Goal: Check status: Check status

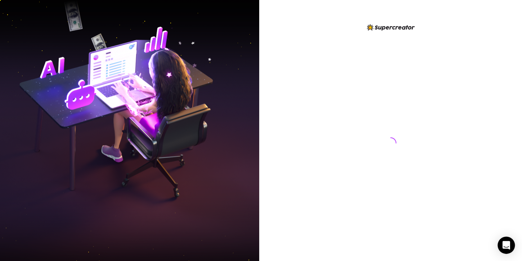
click at [356, 250] on div at bounding box center [390, 130] width 263 height 261
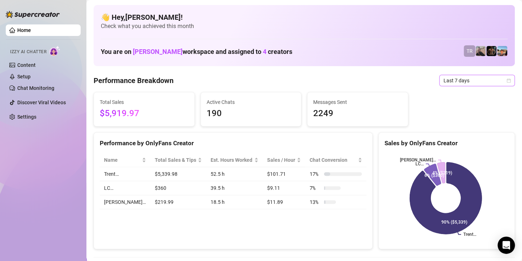
click at [448, 82] on span "Last 7 days" at bounding box center [476, 80] width 67 height 11
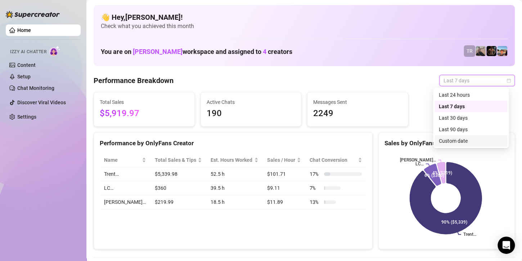
click at [442, 142] on div "Custom date" at bounding box center [470, 141] width 64 height 8
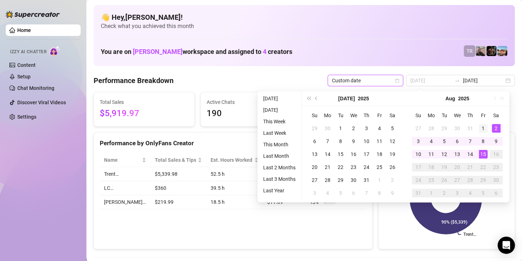
type input "[DATE]"
click at [482, 127] on div "1" at bounding box center [482, 128] width 9 height 9
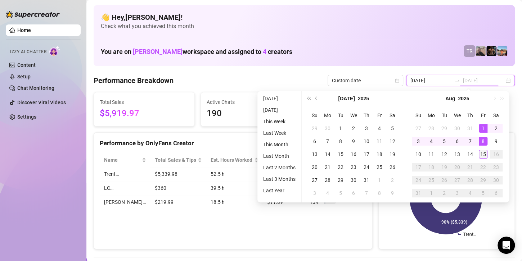
type input "[DATE]"
click at [480, 156] on div "15" at bounding box center [482, 154] width 9 height 9
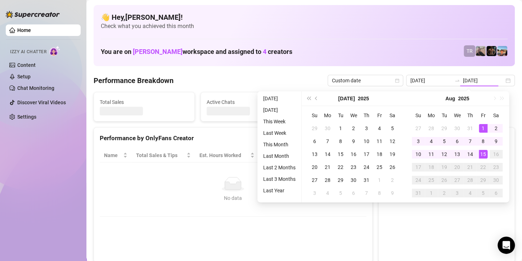
type input "[DATE]"
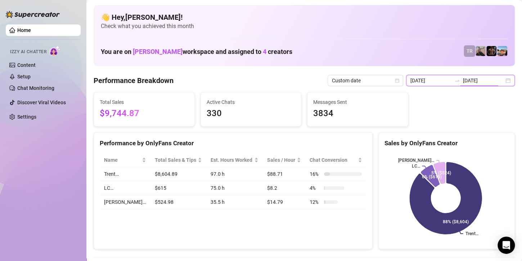
click at [473, 81] on input "[DATE]" at bounding box center [483, 81] width 41 height 8
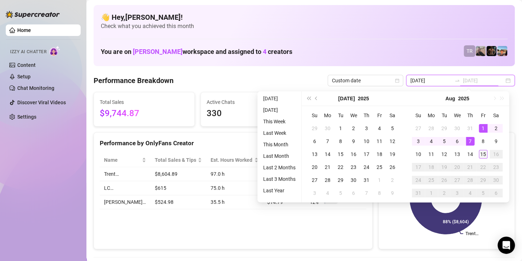
type input "[DATE]"
click at [485, 156] on div "15" at bounding box center [482, 154] width 9 height 9
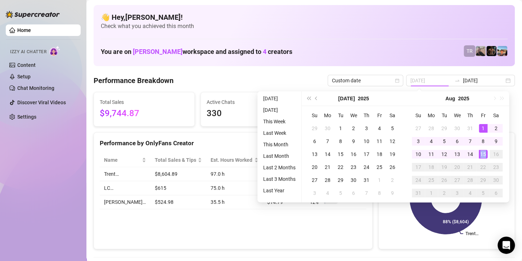
click at [485, 156] on div "15" at bounding box center [482, 154] width 9 height 9
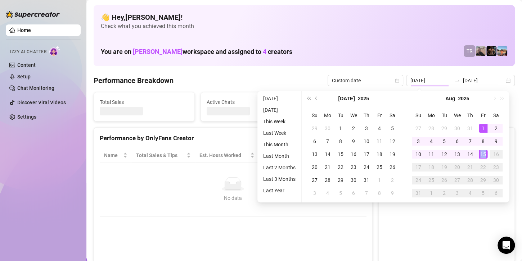
type input "[DATE]"
